Goal: Book appointment/travel/reservation

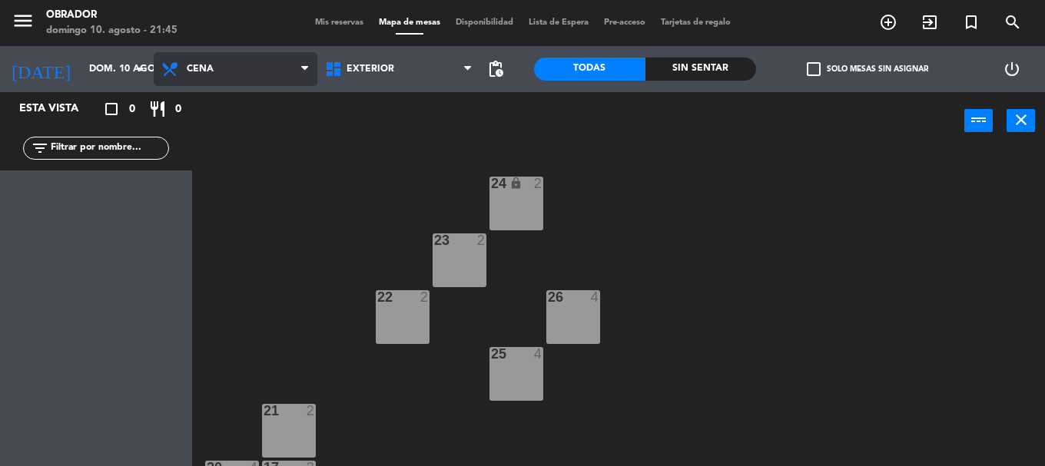
click at [260, 70] on span "Cena" at bounding box center [236, 69] width 164 height 34
click at [253, 168] on ng-component "menu [PERSON_NAME][DATE] 10. agosto - 21:45 Mis reservas Mapa de mesas Disponib…" at bounding box center [522, 233] width 1045 height 466
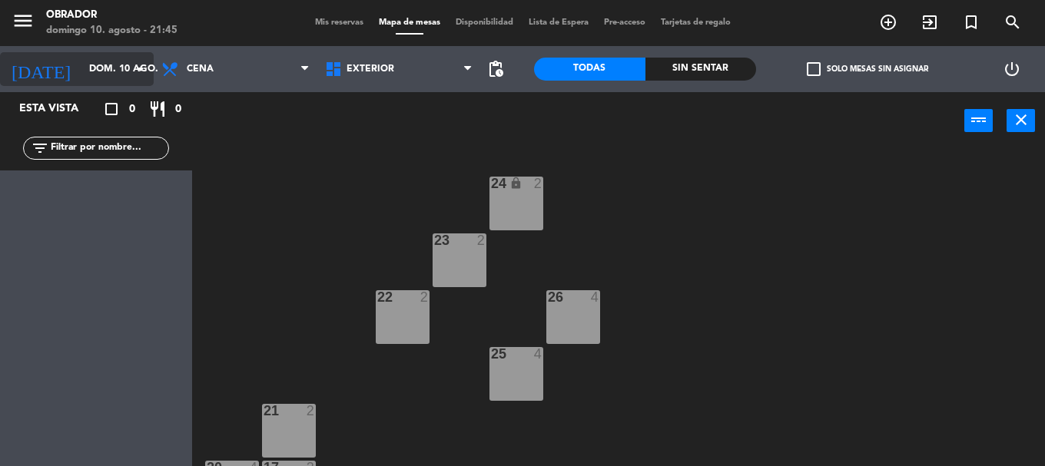
click at [130, 70] on input "dom. 10 ago." at bounding box center [146, 69] width 130 height 26
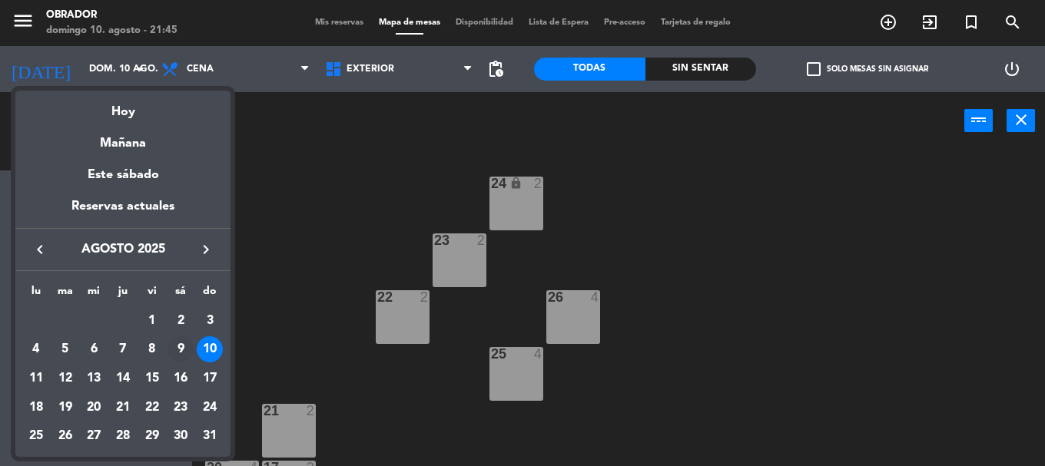
click at [182, 343] on div "9" at bounding box center [181, 350] width 26 height 26
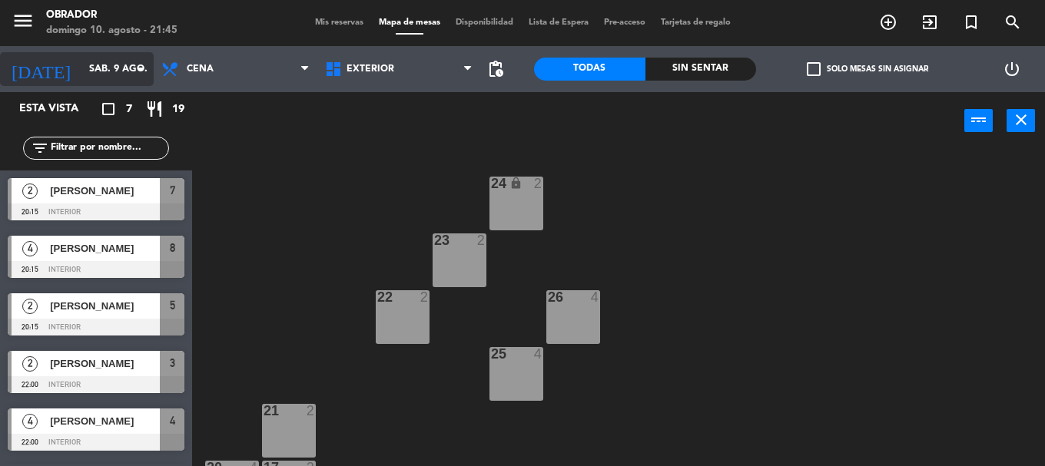
click at [144, 71] on icon "arrow_drop_down" at bounding box center [140, 69] width 18 height 18
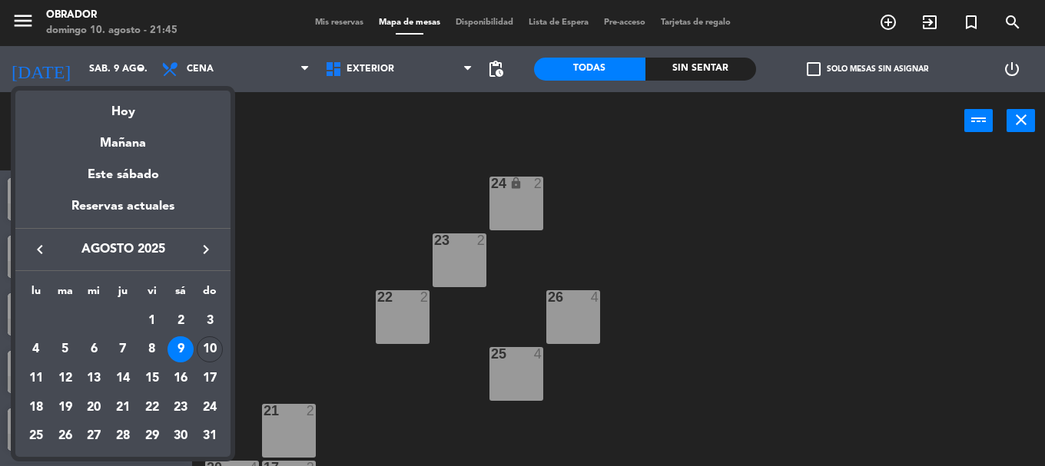
click at [209, 355] on div "10" at bounding box center [210, 350] width 26 height 26
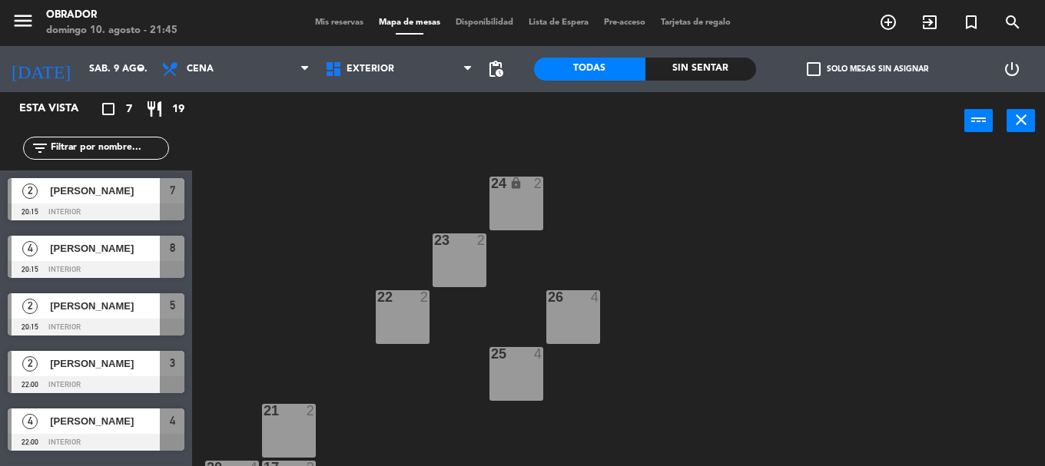
type input "dom. 10 ago."
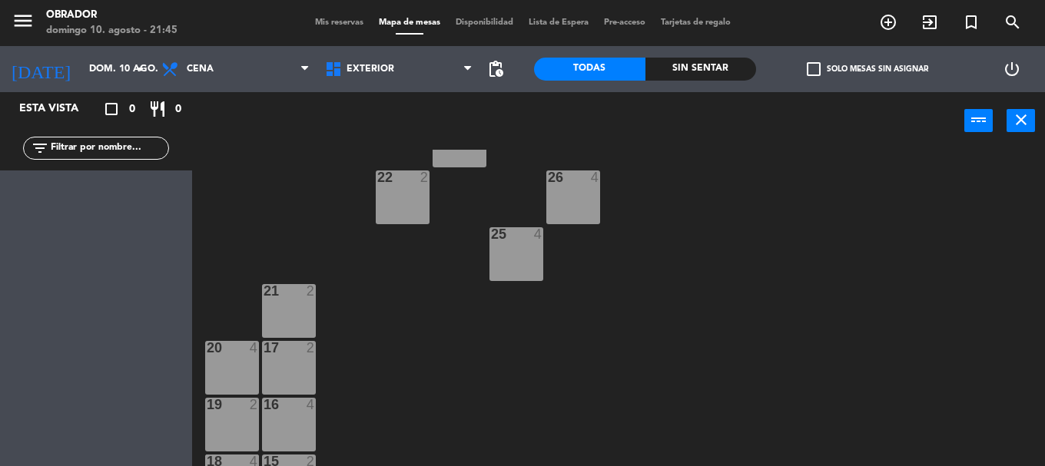
scroll to position [162, 0]
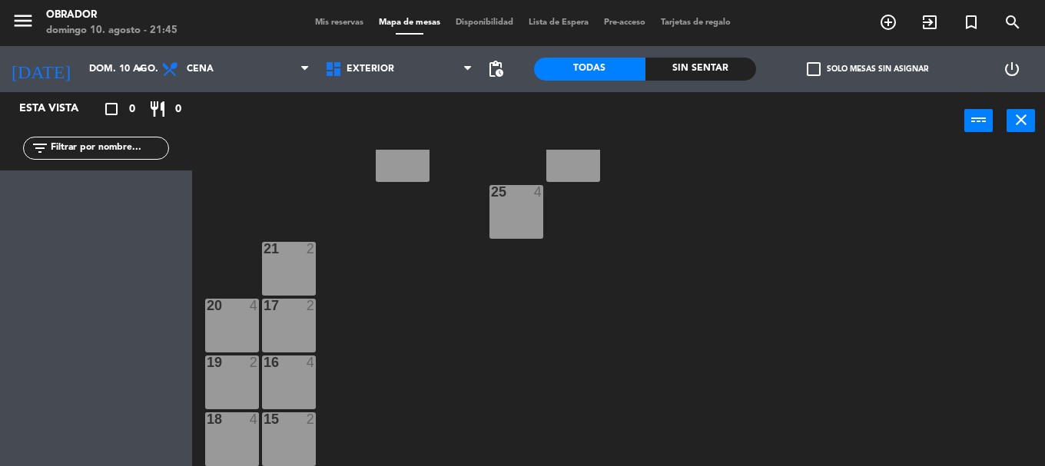
click at [144, 277] on div "Esta vista crop_square 0 restaurant 0 filter_list" at bounding box center [96, 279] width 192 height 374
click at [252, 79] on span "Cena" at bounding box center [236, 69] width 164 height 34
click at [363, 276] on div "24 lock 2 23 2 22 2 26 4 25 4 21 2 17 2 20 4 19 2 16 4 1 2 18 4 15 2" at bounding box center [624, 308] width 842 height 317
click at [296, 77] on span "Cena" at bounding box center [236, 69] width 164 height 34
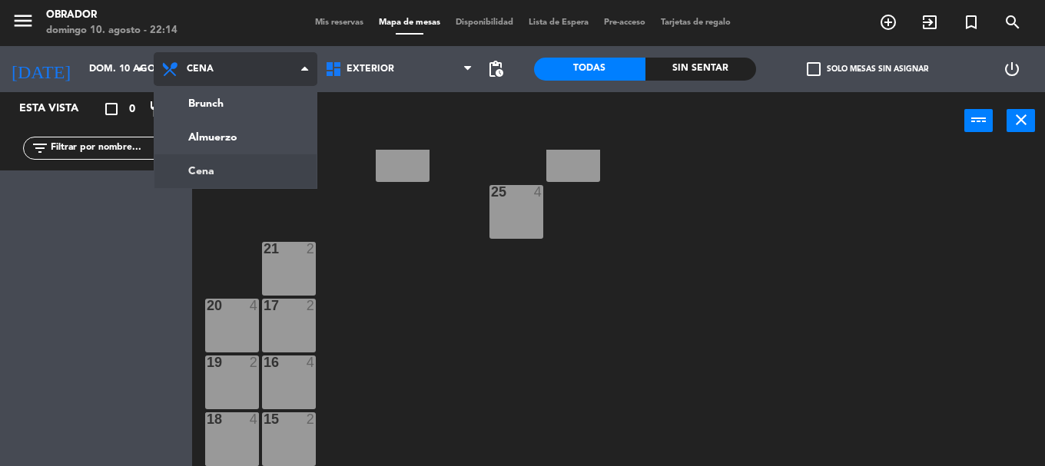
click at [264, 154] on ng-component "menu [PERSON_NAME][DATE] 10. agosto - 22:14 Mis reservas Mapa de mesas Disponib…" at bounding box center [522, 233] width 1045 height 466
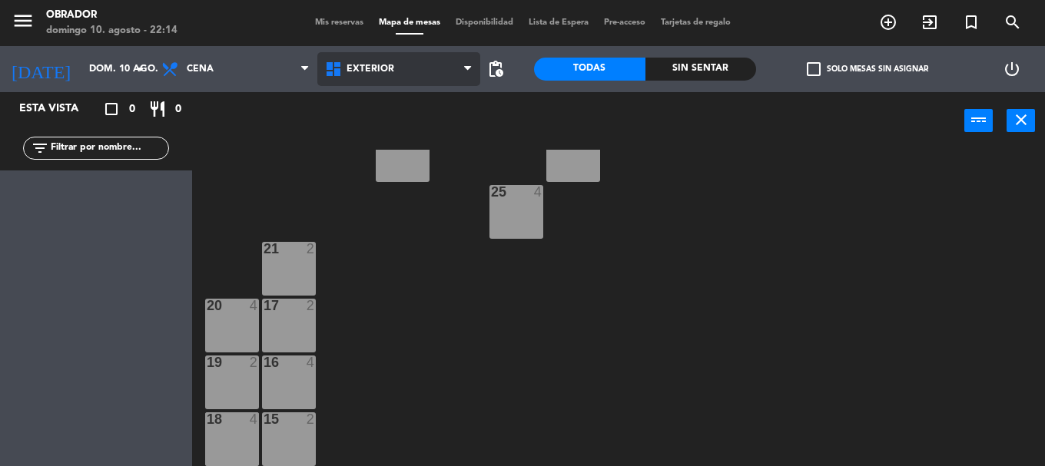
click at [376, 75] on span "Exterior" at bounding box center [399, 69] width 164 height 34
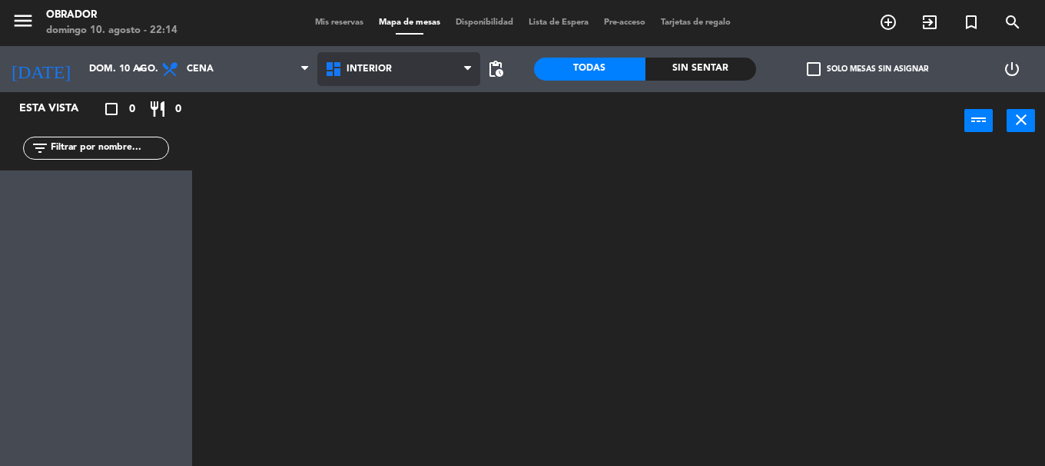
click at [376, 133] on ng-component "menu [PERSON_NAME][DATE] 10. agosto - 22:14 Mis reservas Mapa de mesas Disponib…" at bounding box center [522, 233] width 1045 height 466
